Goal: Check status: Check status

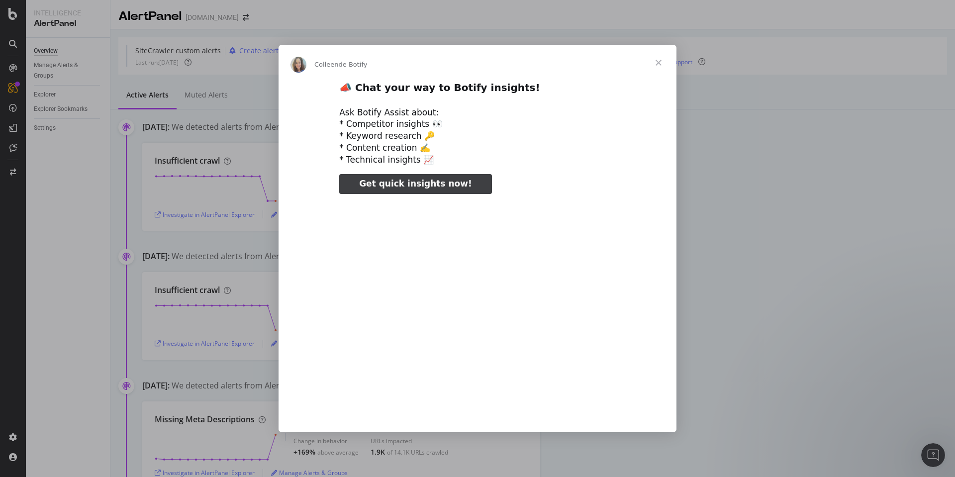
type input "132787"
click at [658, 62] on span "Fermer" at bounding box center [658, 63] width 36 height 36
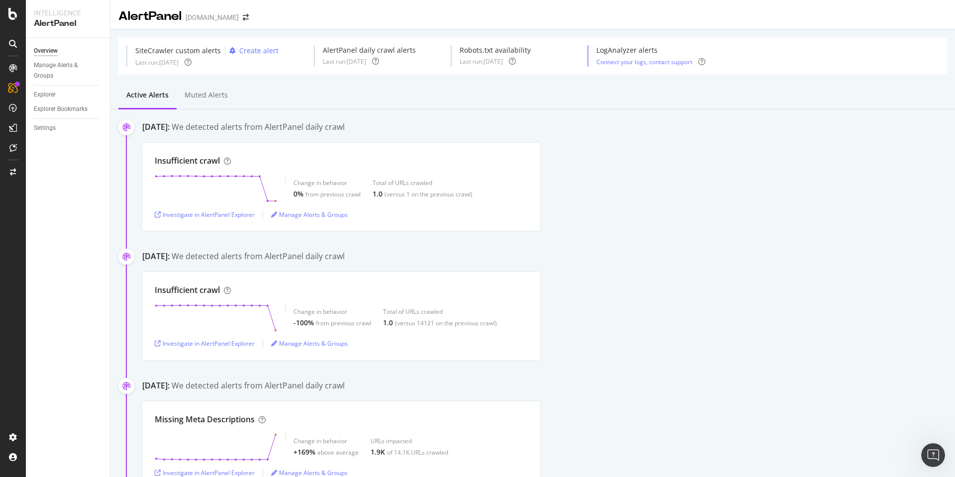
click at [815, 329] on div "Insufficient crawl Change in behavior -100% from previous crawl Total of URLs c…" at bounding box center [548, 316] width 812 height 88
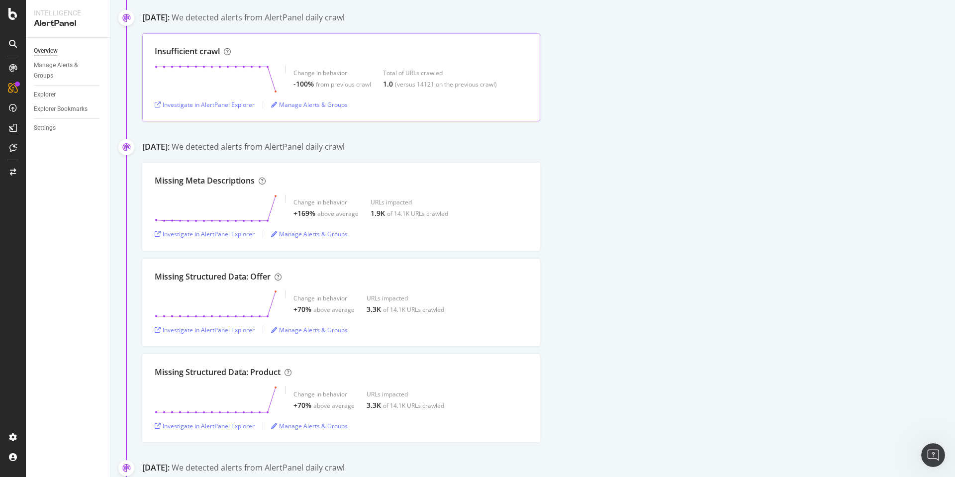
scroll to position [60, 0]
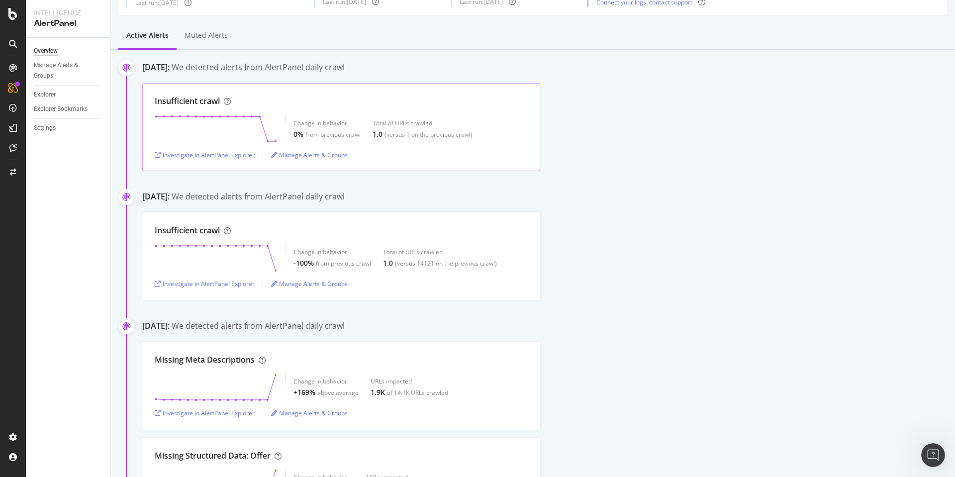
click at [225, 155] on div "Investigate in AlertPanel Explorer" at bounding box center [205, 155] width 100 height 8
click at [318, 153] on div "Manage Alerts & Groups" at bounding box center [309, 155] width 77 height 8
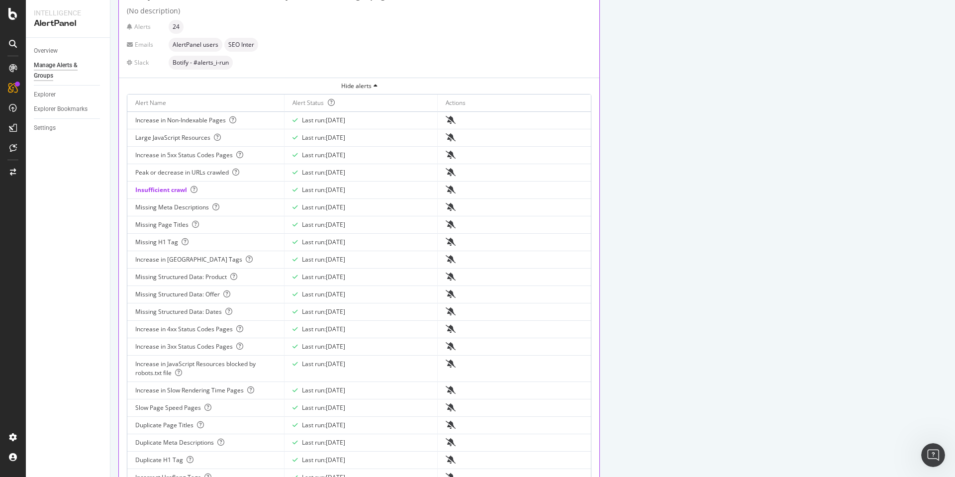
scroll to position [119, 0]
click at [196, 190] on icon at bounding box center [193, 190] width 7 height 7
click at [194, 188] on icon at bounding box center [193, 190] width 7 height 7
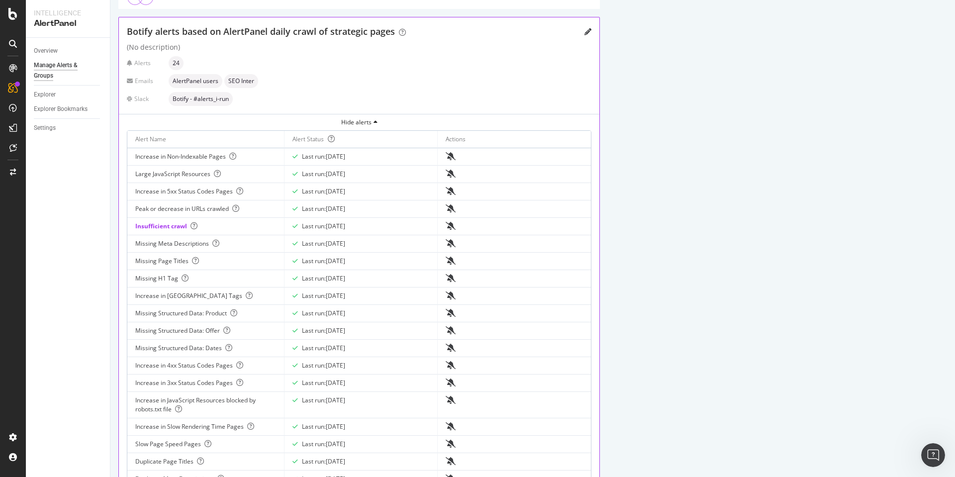
scroll to position [0, 0]
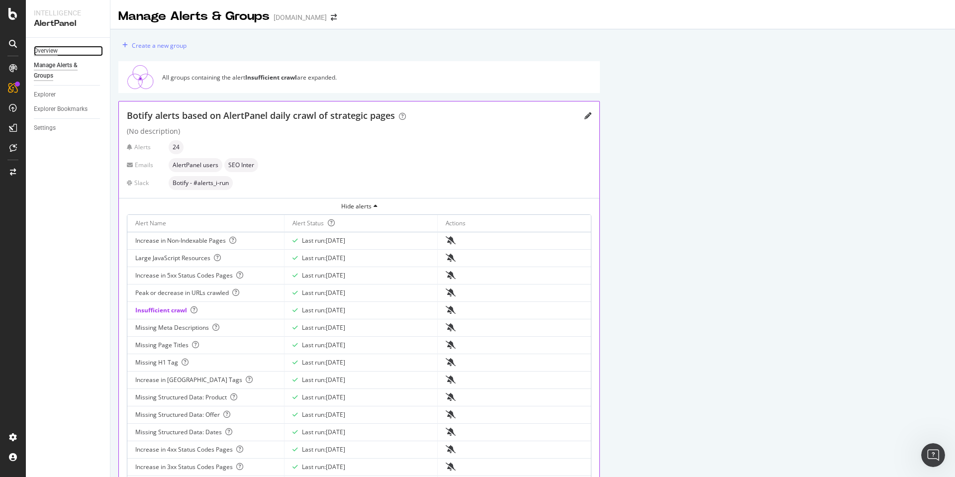
click at [50, 50] on div "Overview" at bounding box center [46, 51] width 24 height 10
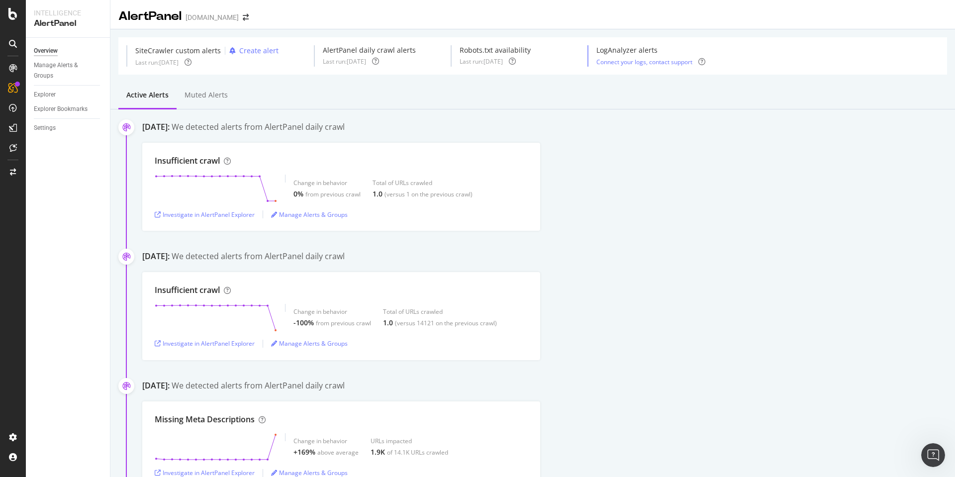
click at [215, 21] on div "AlertPanel irun.es" at bounding box center [188, 16] width 140 height 17
click at [243, 17] on icon "arrow-right-arrow-left" at bounding box center [246, 17] width 6 height 7
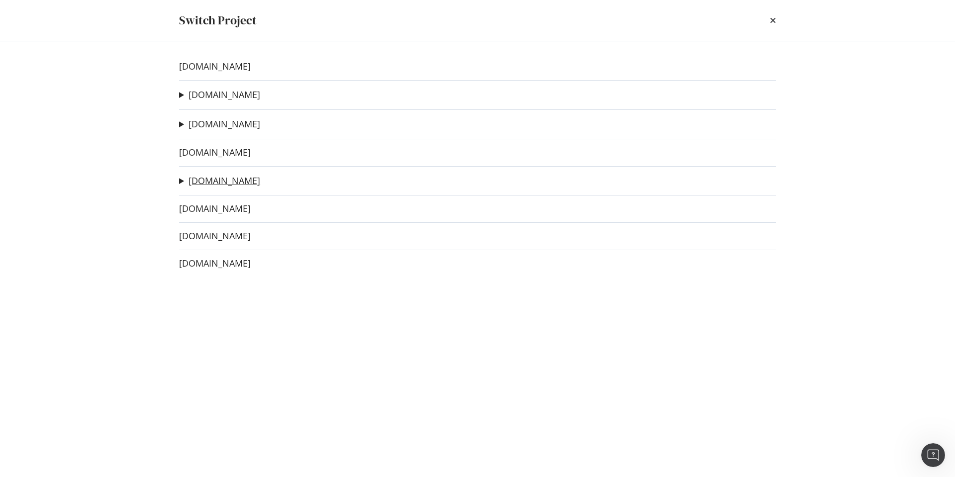
click at [213, 175] on link "[DOMAIN_NAME]" at bounding box center [224, 180] width 72 height 10
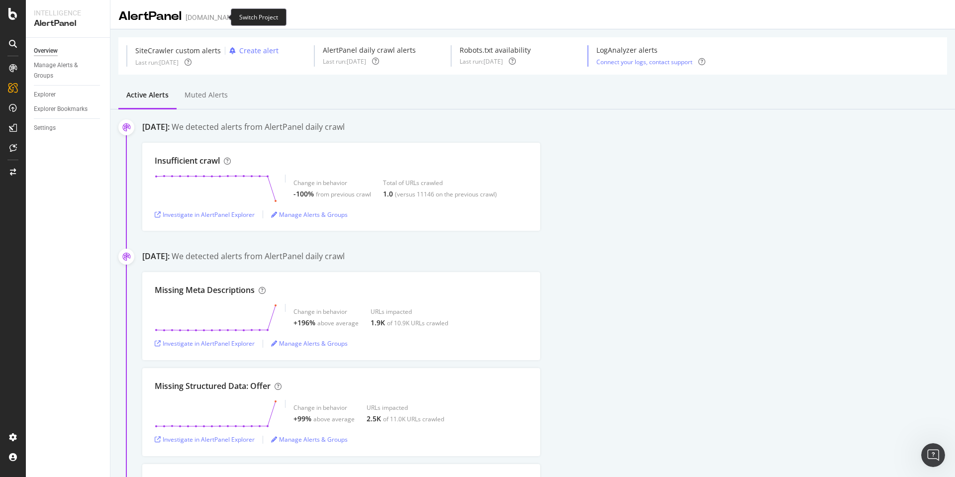
click at [243, 17] on icon "arrow-right-arrow-left" at bounding box center [246, 17] width 6 height 7
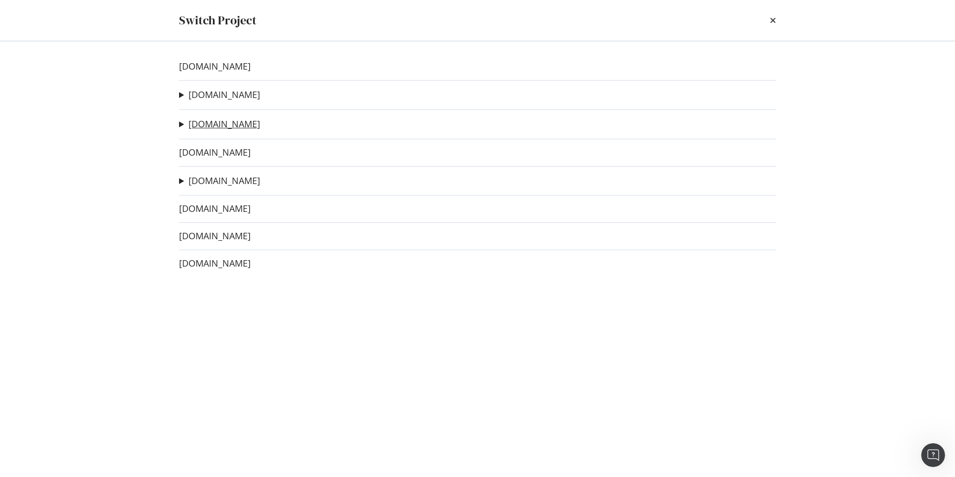
click at [209, 129] on link "[DOMAIN_NAME]" at bounding box center [224, 124] width 72 height 10
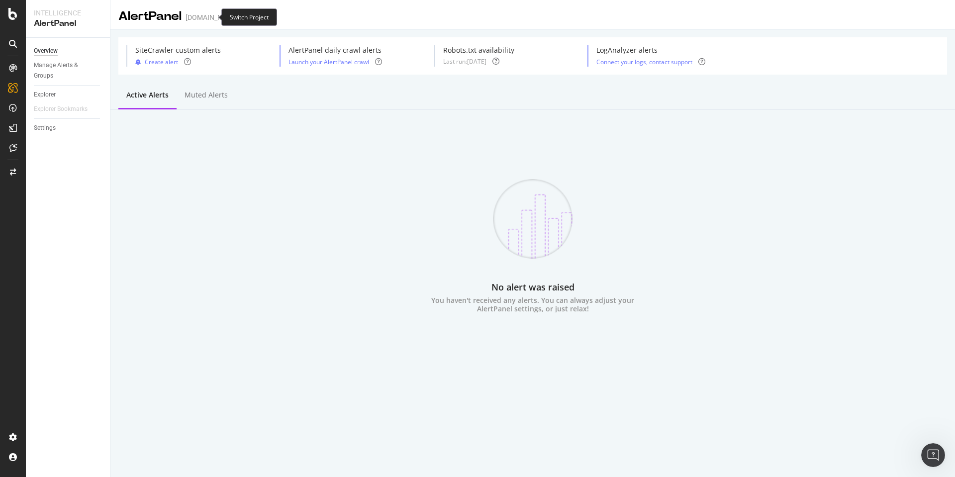
click at [243, 19] on icon "arrow-right-arrow-left" at bounding box center [246, 17] width 6 height 7
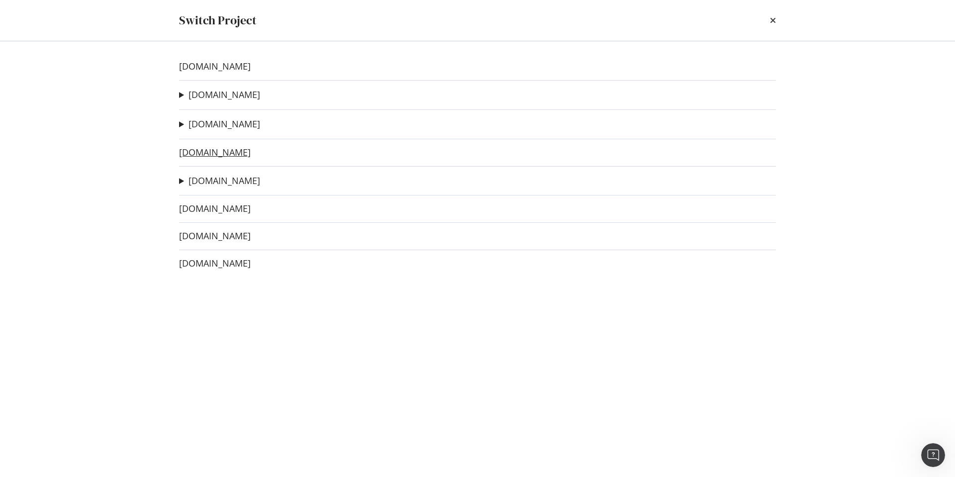
click at [202, 150] on link "[DOMAIN_NAME]" at bounding box center [215, 152] width 72 height 10
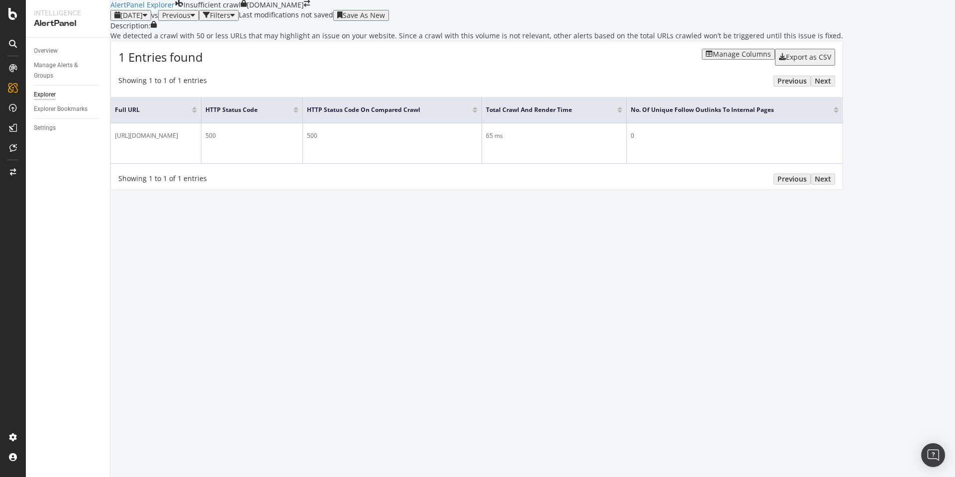
click at [279, 66] on div "1 Entries found Manage Columns Export as CSV" at bounding box center [476, 53] width 731 height 24
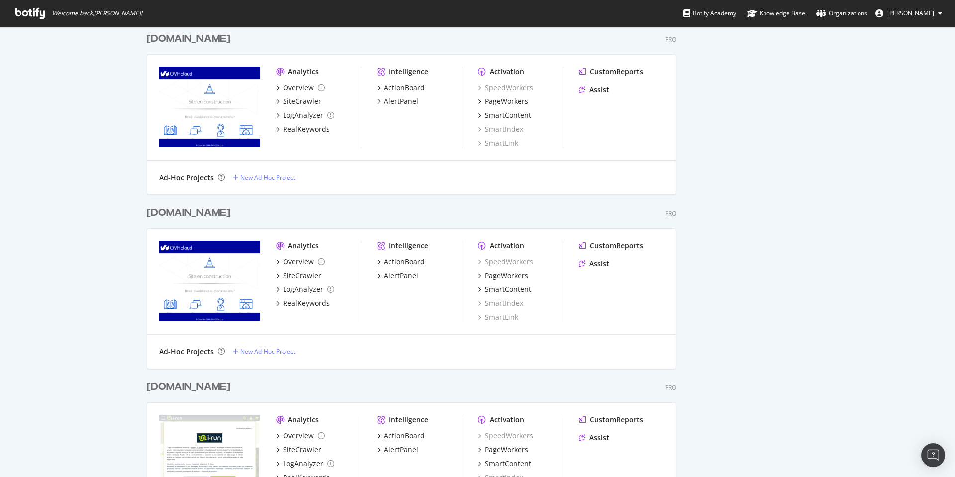
scroll to position [1095, 0]
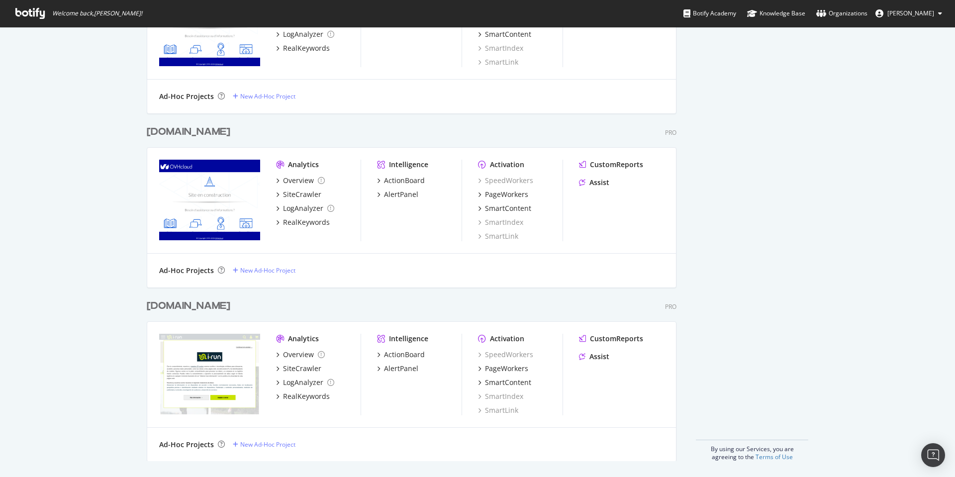
click at [169, 301] on div "irun.es" at bounding box center [189, 306] width 84 height 14
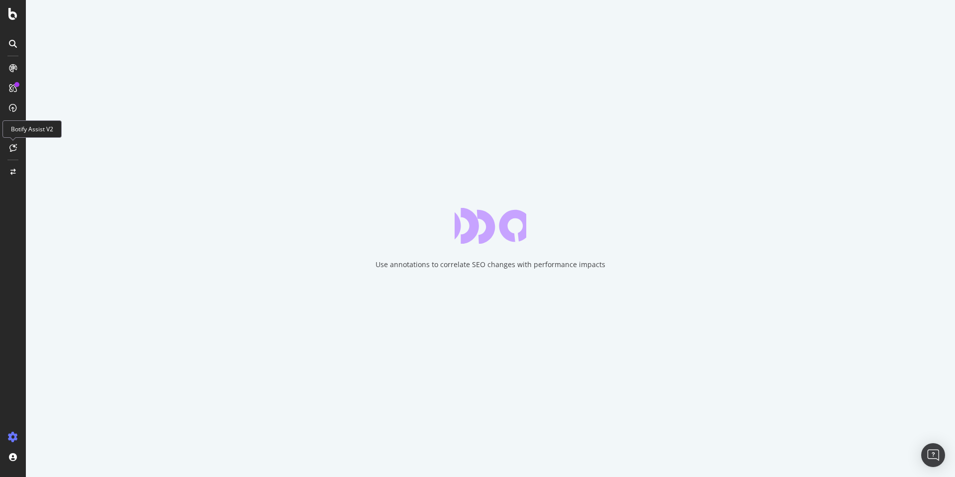
click at [9, 150] on icon at bounding box center [12, 148] width 7 height 8
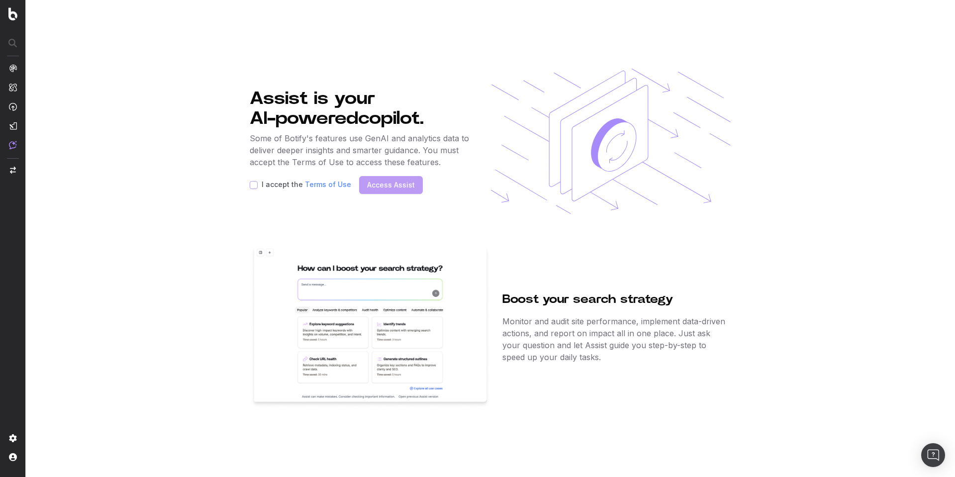
click at [406, 180] on div "I accept the Terms of Use Access Assist" at bounding box center [361, 185] width 223 height 18
click at [771, 169] on section "Assist is your AI-powered copilot. Some of Botify's features use GenAI and anal…" at bounding box center [490, 238] width 929 height 477
click at [230, 72] on section "Assist is your AI-powered copilot. Some of Botify's features use GenAI and anal…" at bounding box center [490, 238] width 929 height 477
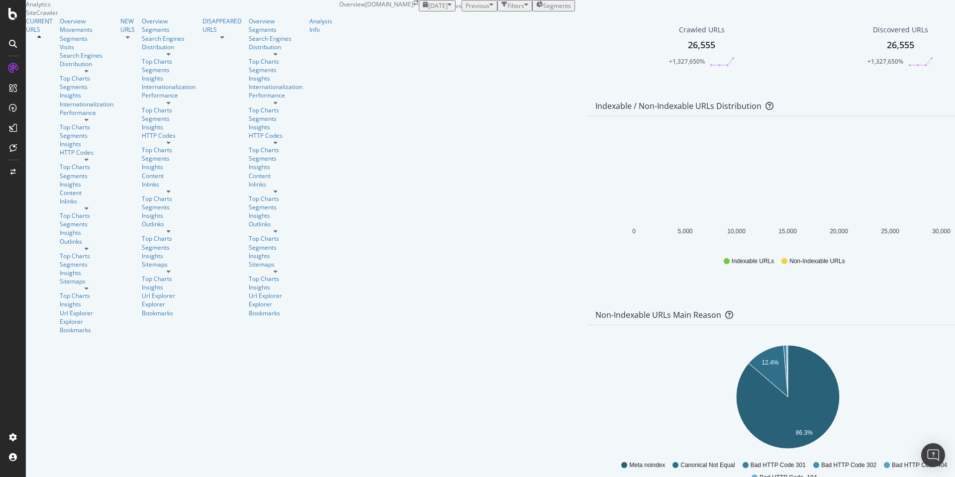
scroll to position [537, 0]
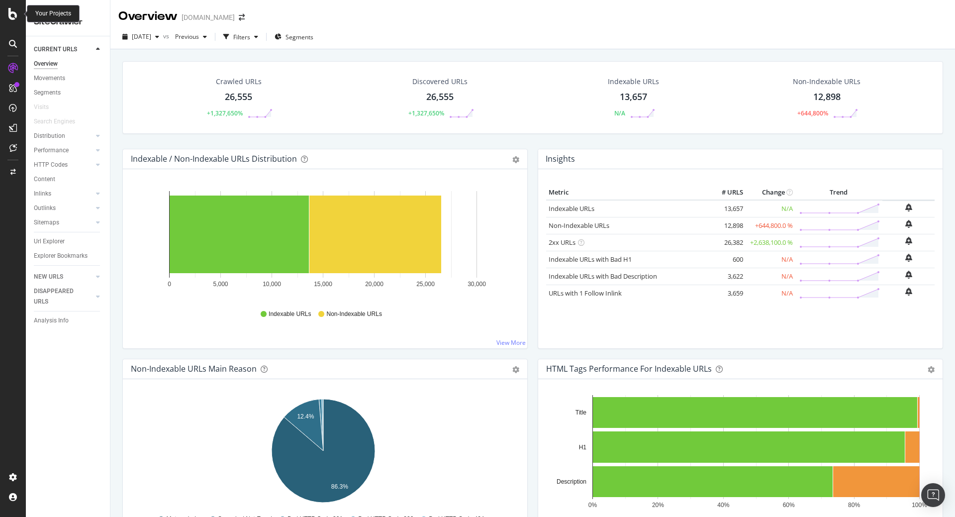
click at [13, 19] on icon at bounding box center [12, 14] width 9 height 12
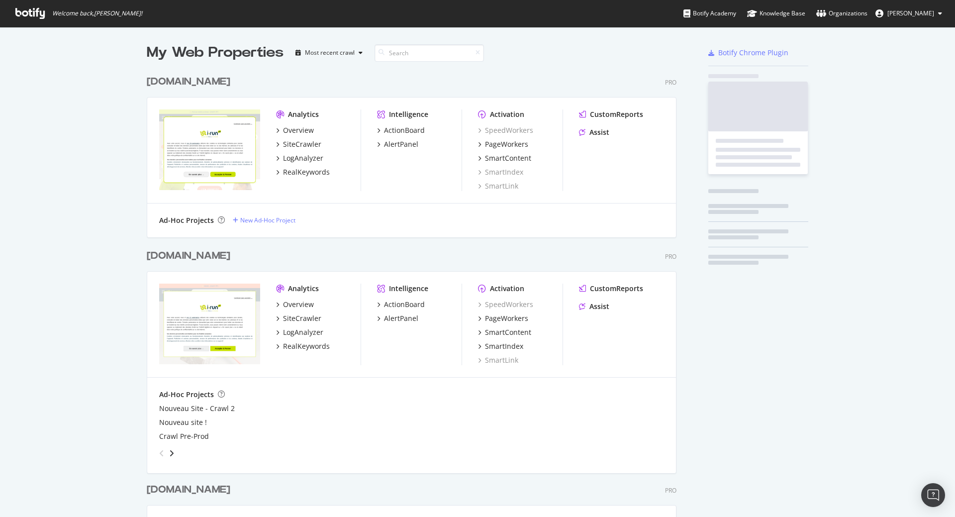
scroll to position [1486, 530]
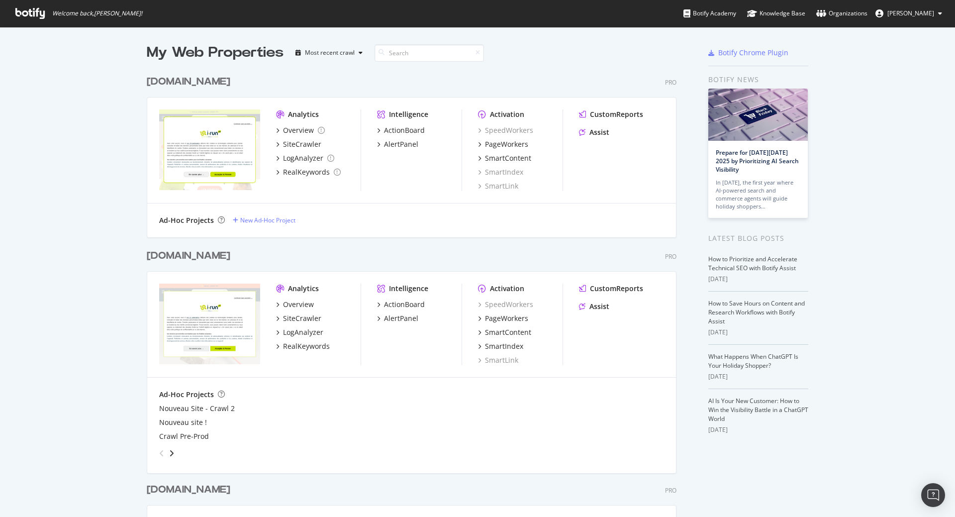
click at [165, 259] on div "[DOMAIN_NAME]" at bounding box center [189, 256] width 84 height 14
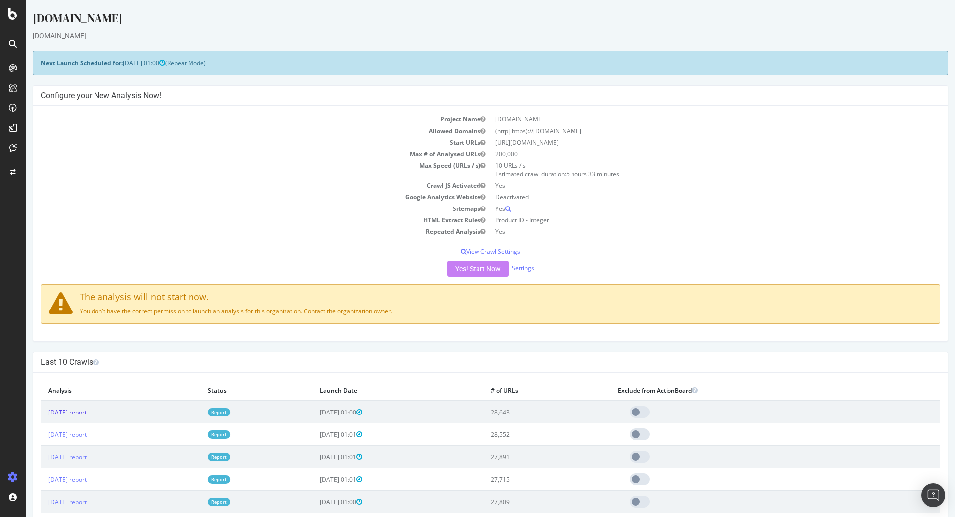
click at [87, 410] on link "[DATE] report" at bounding box center [67, 412] width 38 height 8
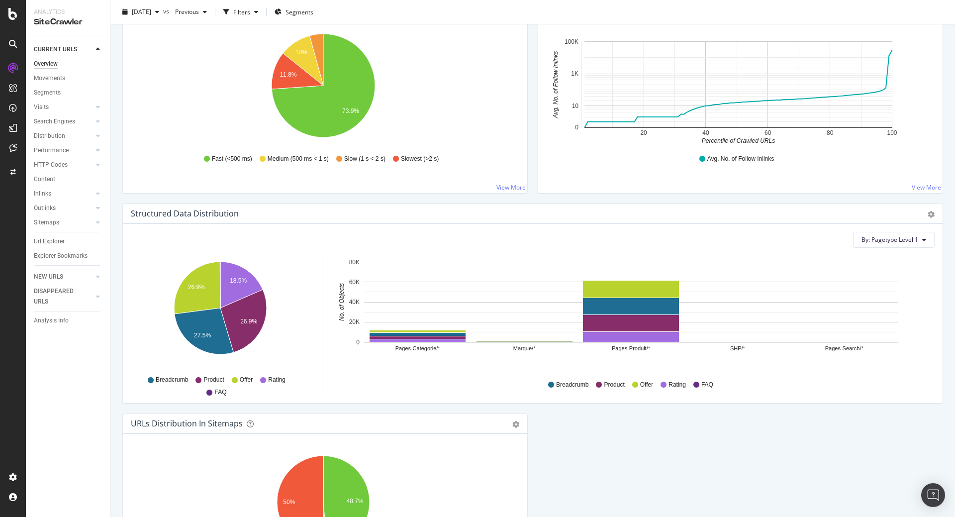
scroll to position [776, 0]
